Goal: Book appointment/travel/reservation

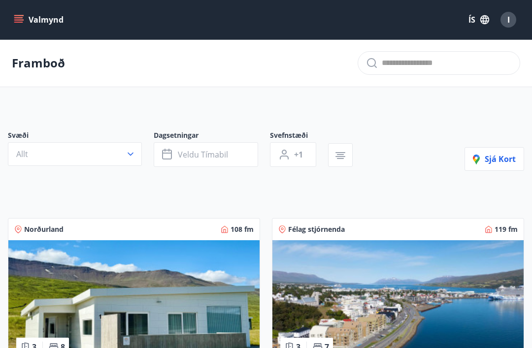
click at [26, 59] on p "Framboð" at bounding box center [38, 63] width 53 height 17
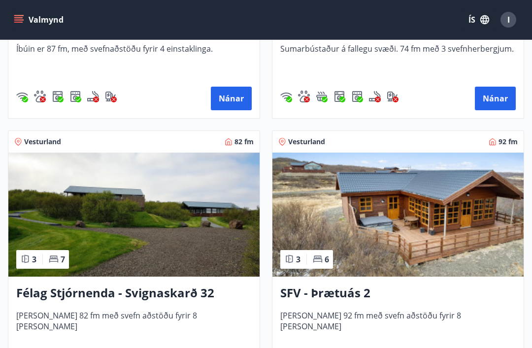
scroll to position [2489, 0]
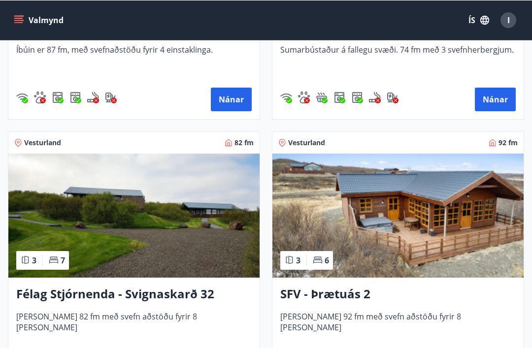
click at [45, 154] on img at bounding box center [133, 215] width 251 height 124
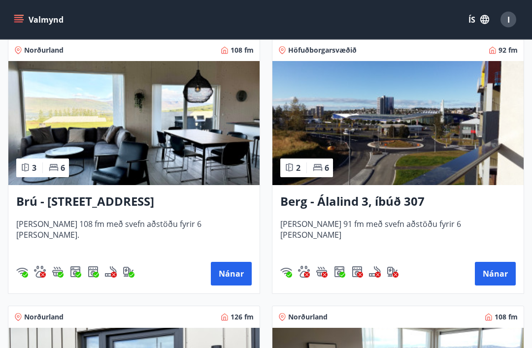
scroll to position [447, 0]
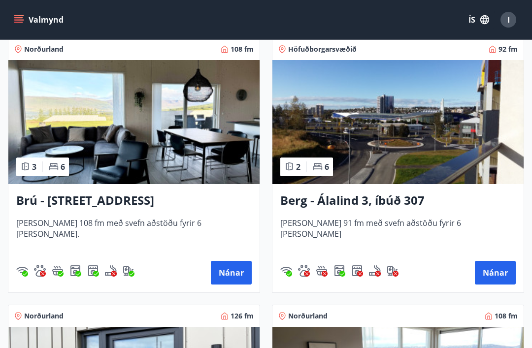
click at [500, 266] on button "Nánar" at bounding box center [495, 273] width 41 height 24
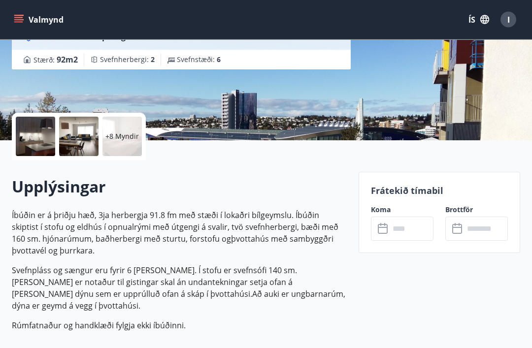
scroll to position [155, 0]
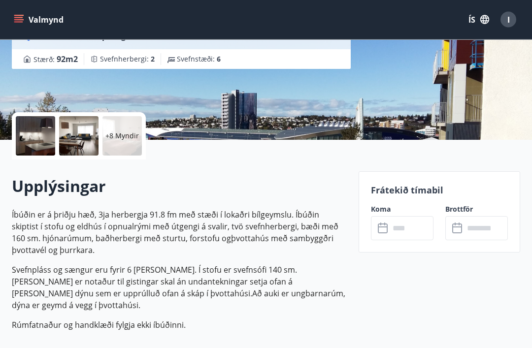
click at [403, 226] on input "text" at bounding box center [411, 229] width 44 height 24
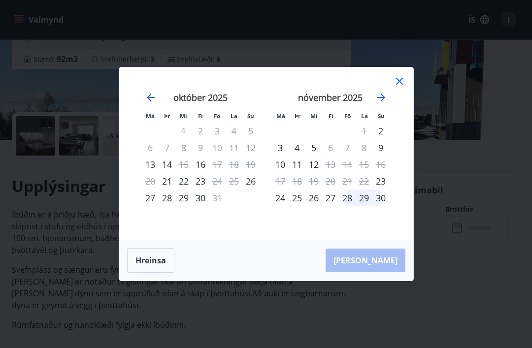
click at [158, 103] on div "október 2025" at bounding box center [200, 100] width 117 height 43
click at [148, 103] on icon "Move backward to switch to the previous month." at bounding box center [151, 98] width 12 height 12
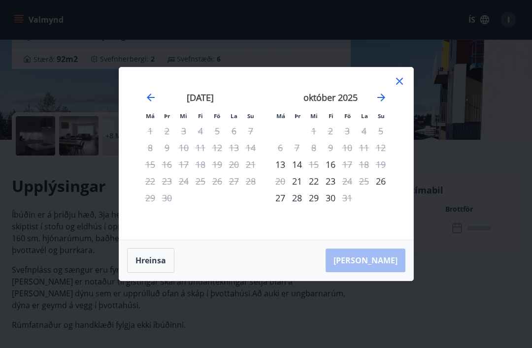
click at [402, 89] on div "Má Þr Mi Fi Fö La Su Má Þr Mi Fi Fö La Su [DATE] 1 2 3 4 5 6 7 8 9 10 11 12 13 …" at bounding box center [266, 153] width 294 height 172
click at [401, 85] on icon at bounding box center [399, 81] width 7 height 7
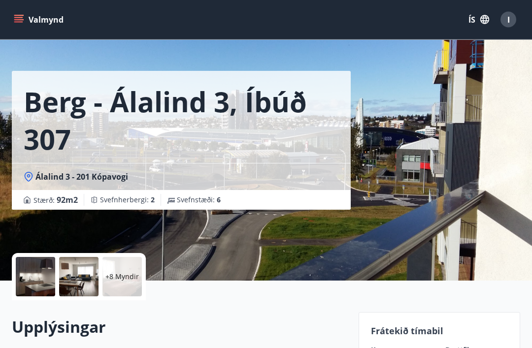
scroll to position [0, 0]
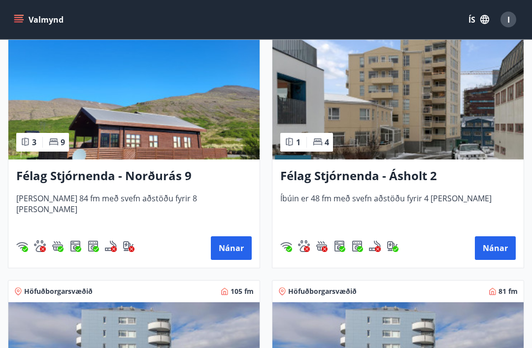
scroll to position [1273, 0]
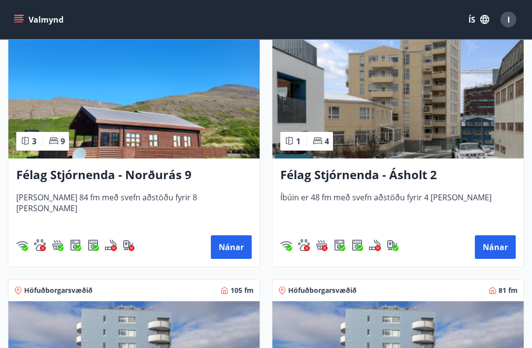
click at [493, 243] on button "Nánar" at bounding box center [495, 248] width 41 height 24
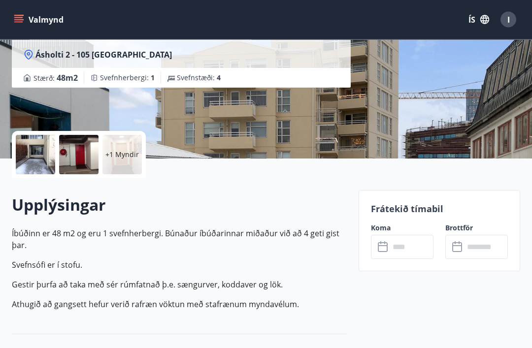
scroll to position [137, 0]
click at [405, 247] on input "text" at bounding box center [411, 247] width 44 height 24
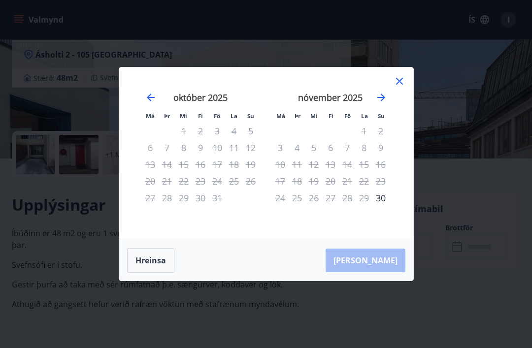
click at [398, 87] on icon at bounding box center [399, 81] width 12 height 12
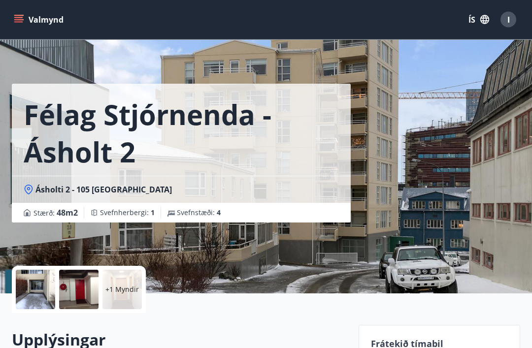
scroll to position [0, 0]
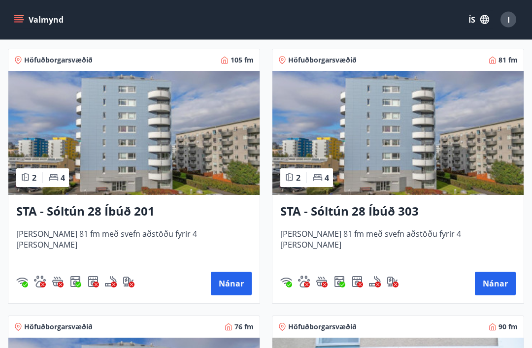
scroll to position [1505, 0]
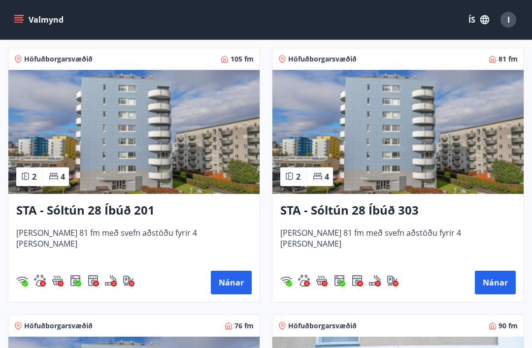
click at [230, 283] on button "Nánar" at bounding box center [231, 283] width 41 height 24
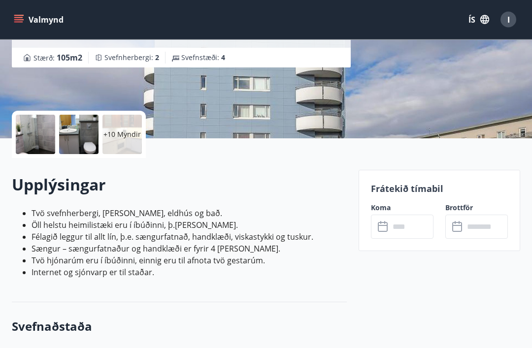
scroll to position [157, 0]
click at [407, 221] on input "text" at bounding box center [411, 227] width 44 height 24
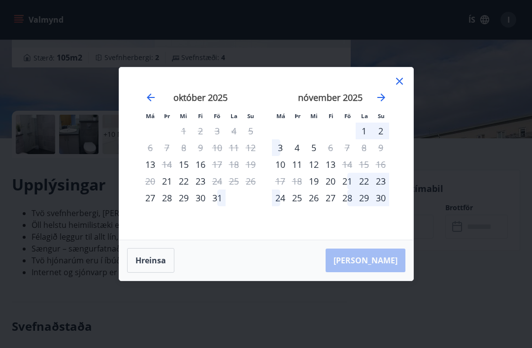
click at [404, 87] on icon at bounding box center [399, 81] width 12 height 12
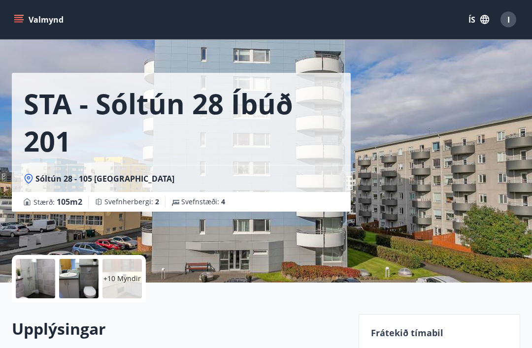
scroll to position [0, 0]
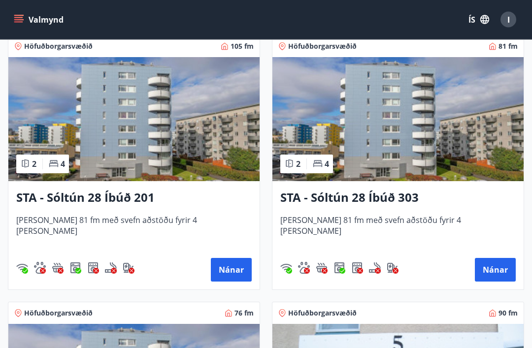
scroll to position [1518, 0]
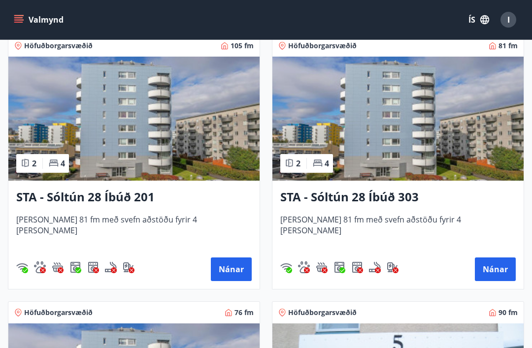
click at [492, 265] on button "Nánar" at bounding box center [495, 270] width 41 height 24
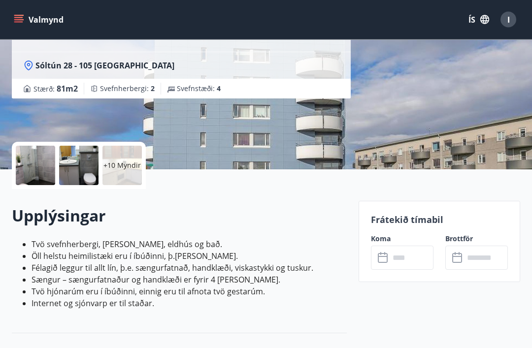
scroll to position [126, 0]
click at [402, 253] on input "text" at bounding box center [411, 258] width 44 height 24
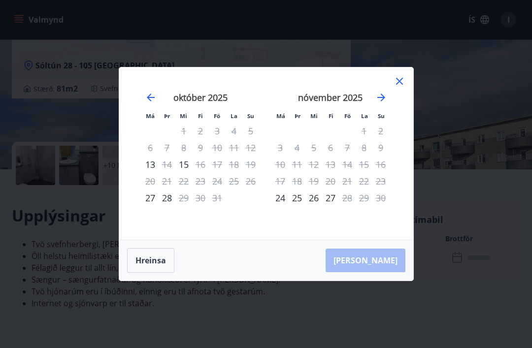
click at [401, 87] on icon at bounding box center [399, 81] width 12 height 12
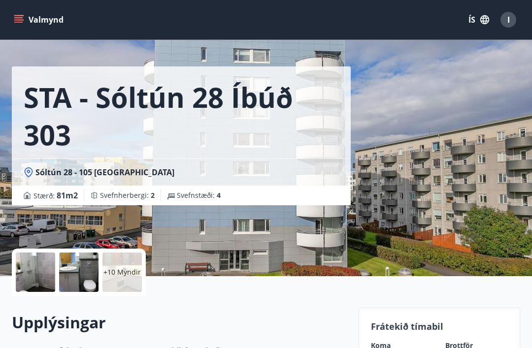
scroll to position [0, 0]
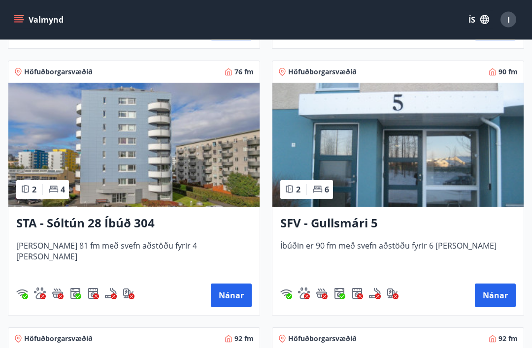
scroll to position [1759, 0]
click at [227, 289] on button "Nánar" at bounding box center [231, 296] width 41 height 24
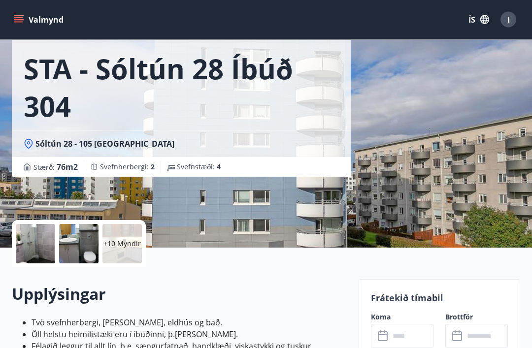
scroll to position [58, 0]
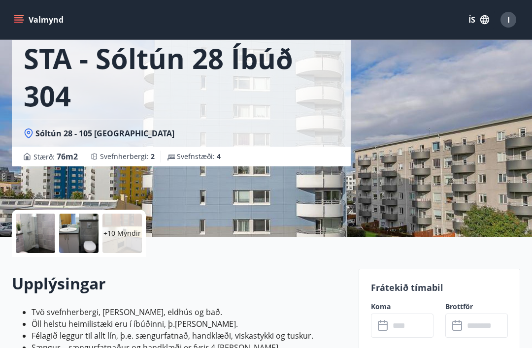
click at [403, 326] on input "text" at bounding box center [411, 326] width 44 height 24
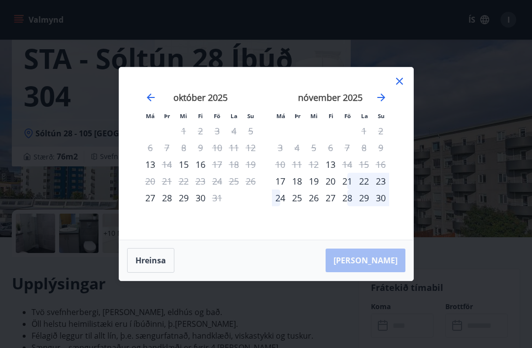
click at [404, 87] on icon at bounding box center [399, 81] width 12 height 12
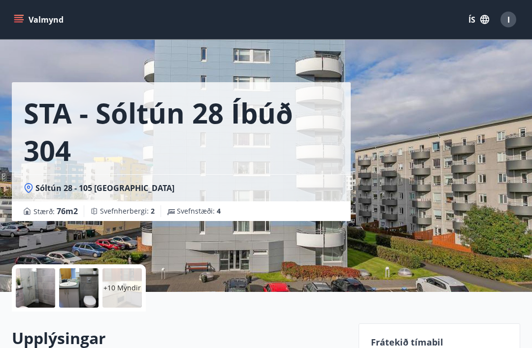
scroll to position [0, 0]
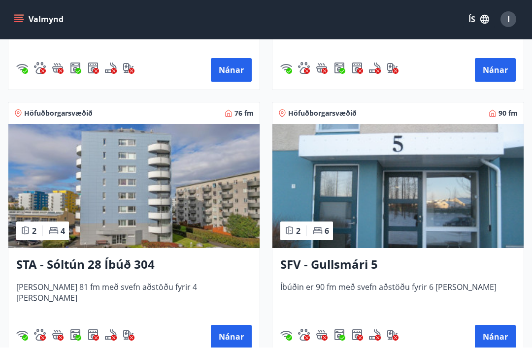
scroll to position [69, 0]
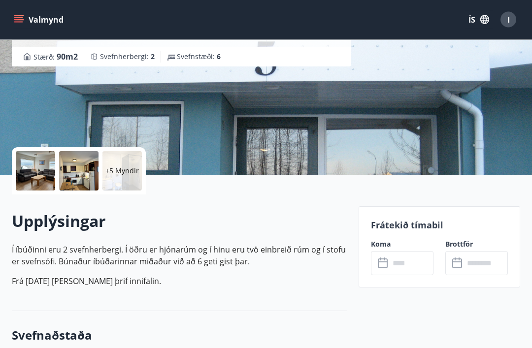
scroll to position [200, 0]
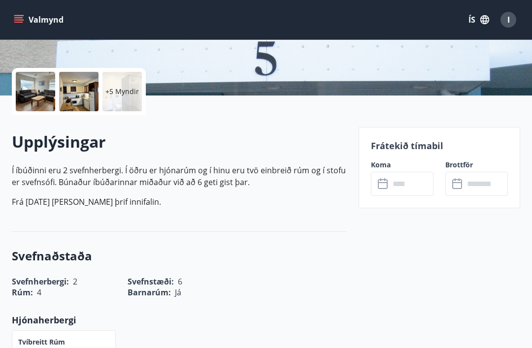
click at [404, 184] on input "text" at bounding box center [411, 184] width 44 height 24
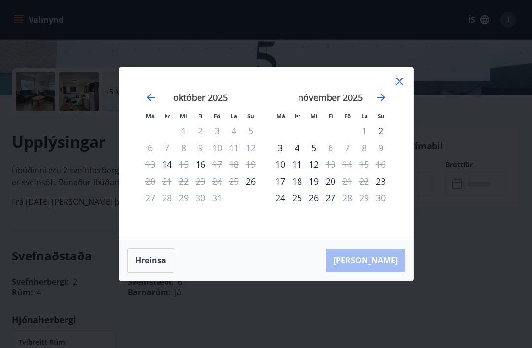
click at [399, 87] on icon at bounding box center [399, 81] width 12 height 12
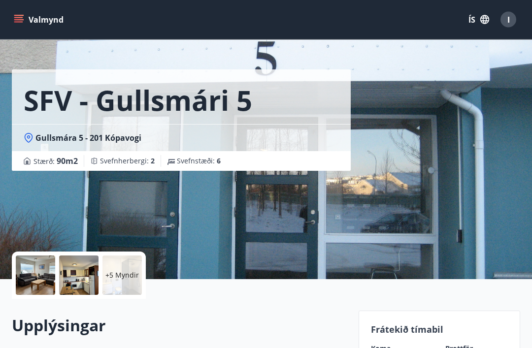
scroll to position [0, 0]
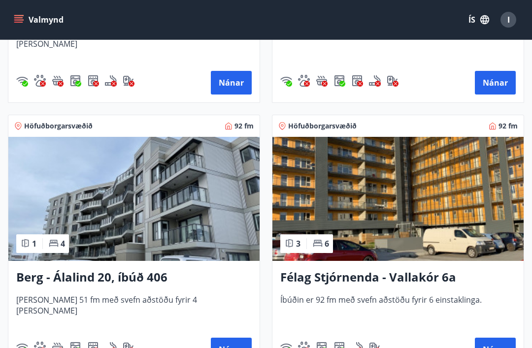
scroll to position [1968, 0]
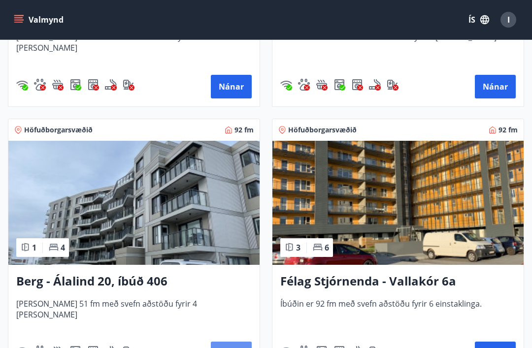
click at [229, 348] on button "Nánar" at bounding box center [231, 354] width 41 height 24
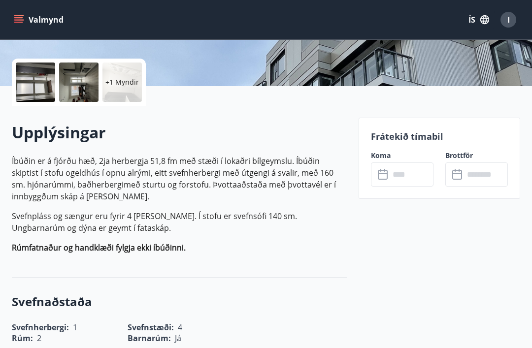
scroll to position [214, 0]
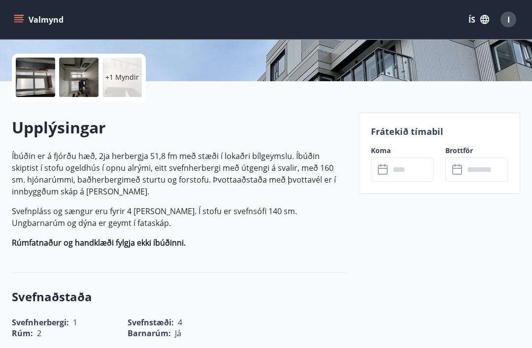
click at [405, 166] on input "text" at bounding box center [411, 170] width 44 height 24
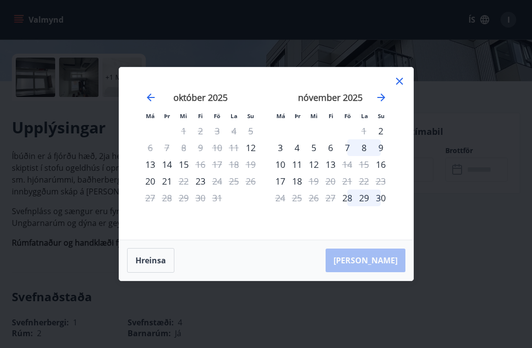
click at [401, 85] on icon at bounding box center [399, 81] width 7 height 7
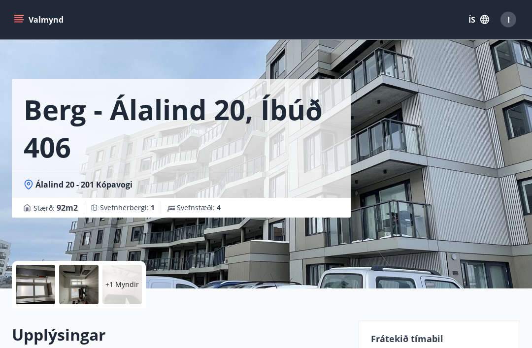
scroll to position [0, 0]
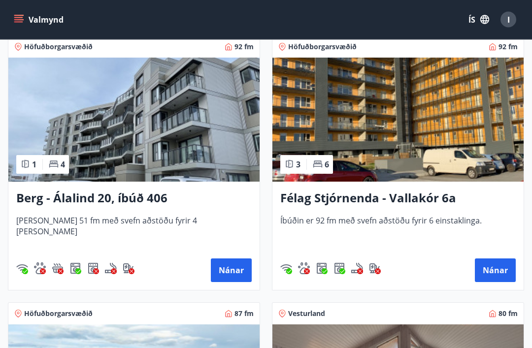
scroll to position [2051, 0]
click at [498, 270] on button "Nánar" at bounding box center [495, 270] width 41 height 24
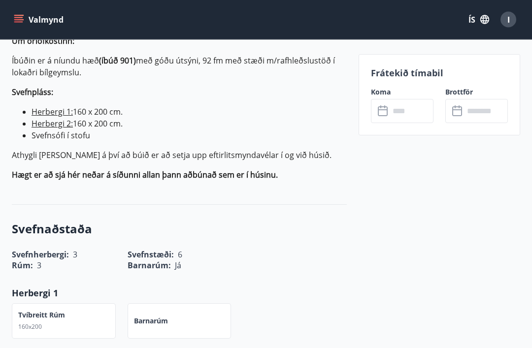
scroll to position [329, 0]
click at [405, 108] on input "text" at bounding box center [411, 111] width 44 height 24
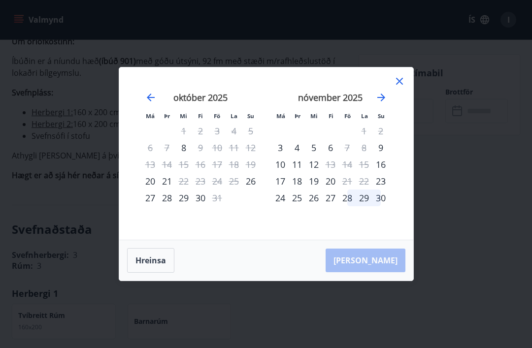
click at [404, 87] on icon at bounding box center [399, 81] width 12 height 12
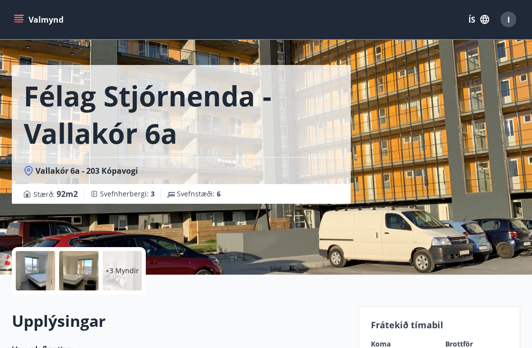
scroll to position [0, 0]
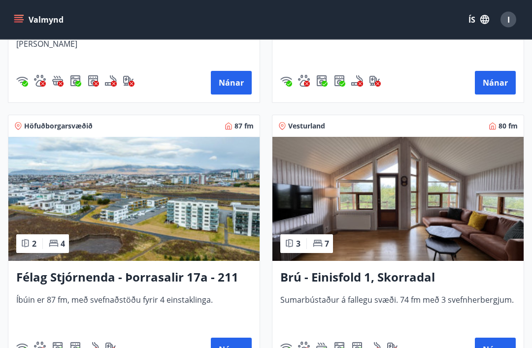
scroll to position [2238, 0]
click at [228, 346] on button "Nánar" at bounding box center [231, 350] width 41 height 24
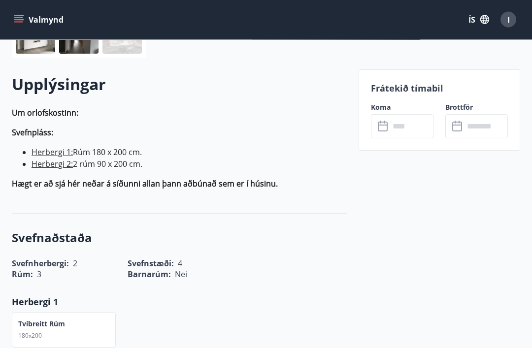
click at [407, 126] on input "text" at bounding box center [411, 127] width 44 height 24
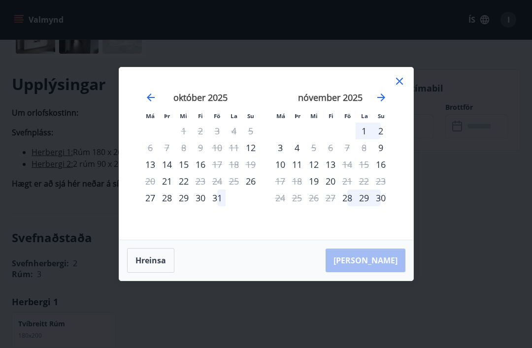
click at [415, 94] on div "Má Þr Mi Fi Fö La Su Má Þr Mi Fi Fö La Su [DATE] 1 2 3 4 5 6 7 8 9 10 11 12 13 …" at bounding box center [266, 174] width 532 height 348
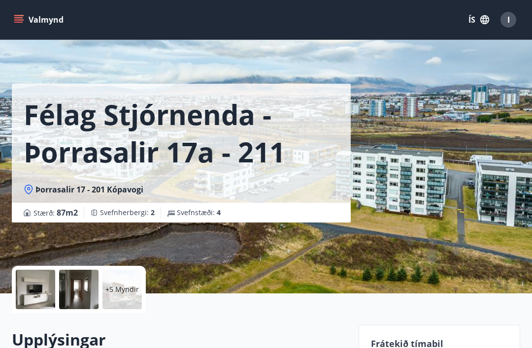
scroll to position [0, 0]
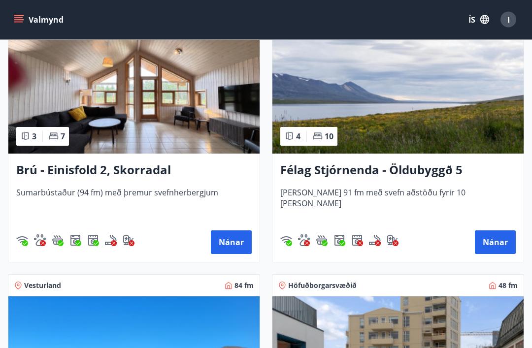
scroll to position [1011, 0]
